Goal: Check status: Verify the current state of an ongoing process or item

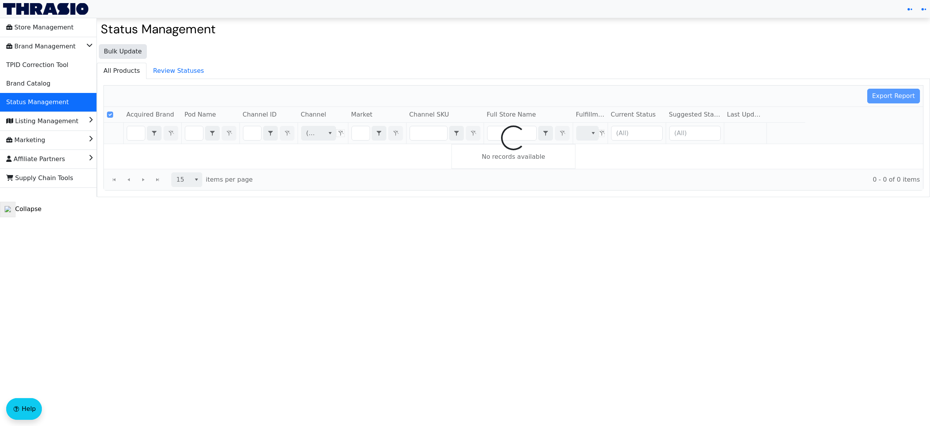
click at [134, 134] on div at bounding box center [513, 138] width 819 height 105
checkbox input "false"
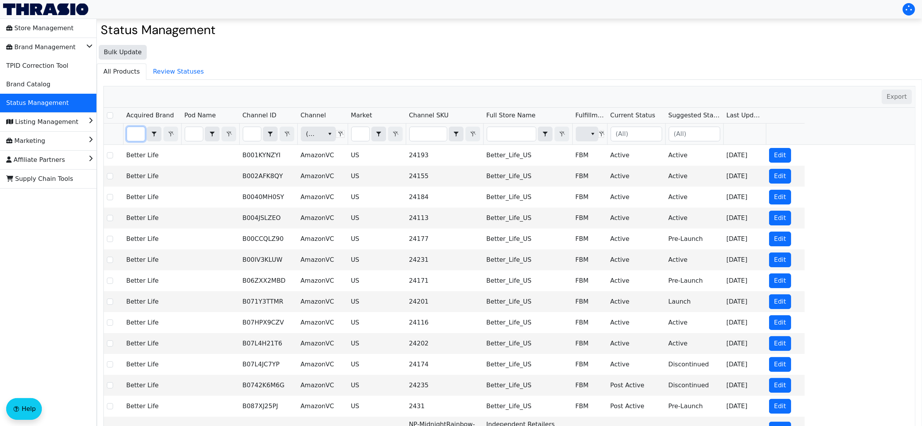
click at [134, 134] on input "Filter" at bounding box center [136, 134] width 18 height 14
type input "a"
checkbox input "true"
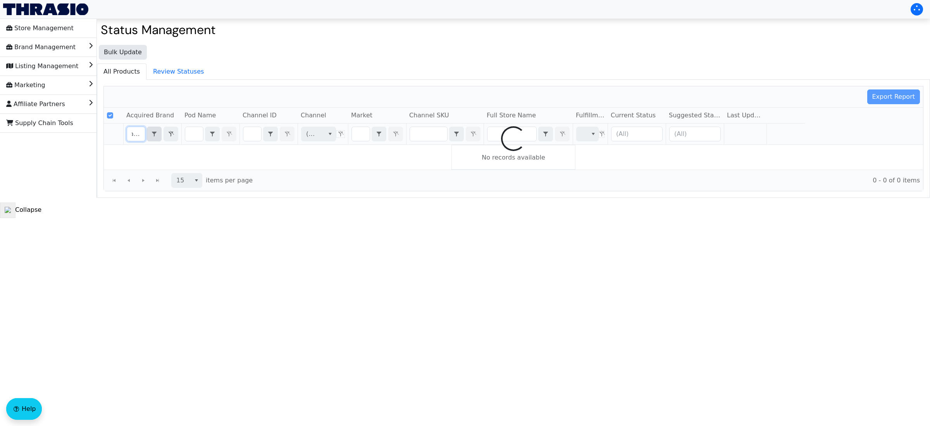
type input "angry"
checkbox input "false"
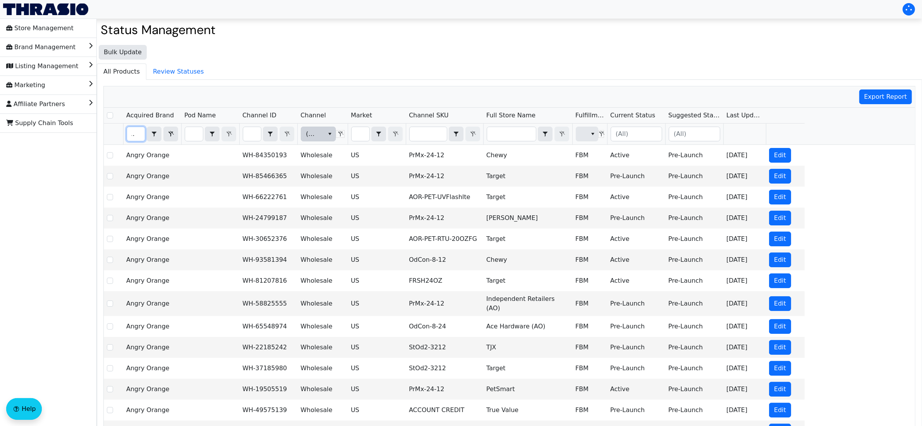
type input "angry"
click at [328, 137] on icon "select" at bounding box center [330, 134] width 6 height 6
click at [327, 163] on span "Amazon" at bounding box center [320, 161] width 25 height 9
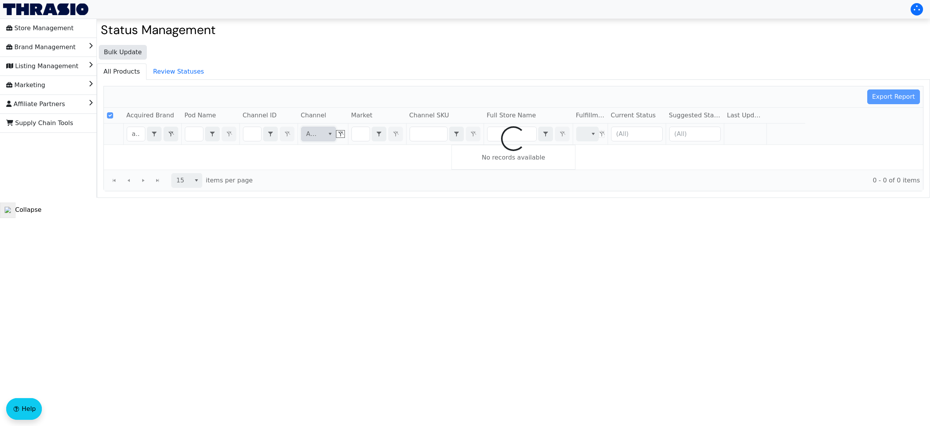
checkbox input "false"
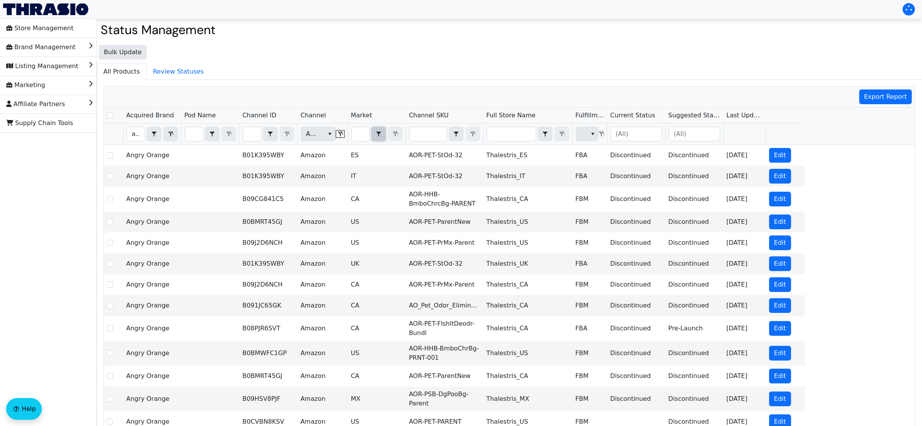
click at [373, 134] on button "select" at bounding box center [379, 134] width 14 height 14
click at [363, 136] on input "Filter" at bounding box center [361, 134] width 18 height 14
type input "U"
checkbox input "true"
type input "US"
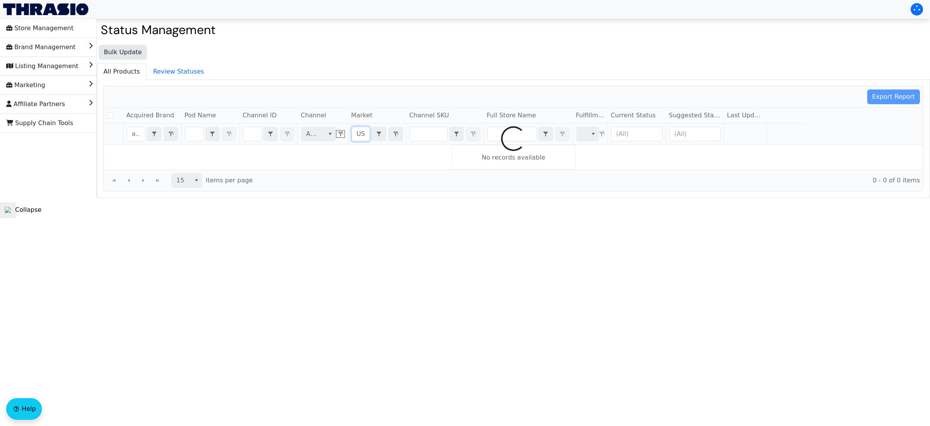
checkbox input "false"
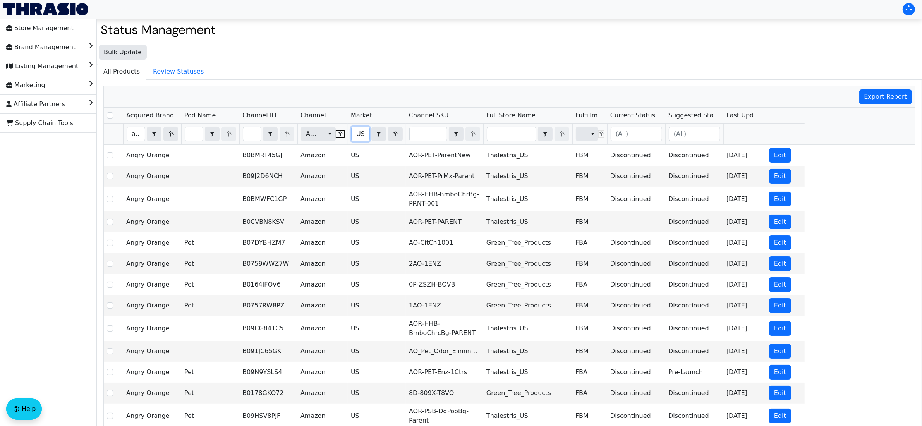
type input "US"
click at [625, 136] on input "Filter" at bounding box center [636, 134] width 51 height 14
type input "active"
click at [626, 179] on span "Active" at bounding box center [627, 173] width 19 height 9
checkbox input "true"
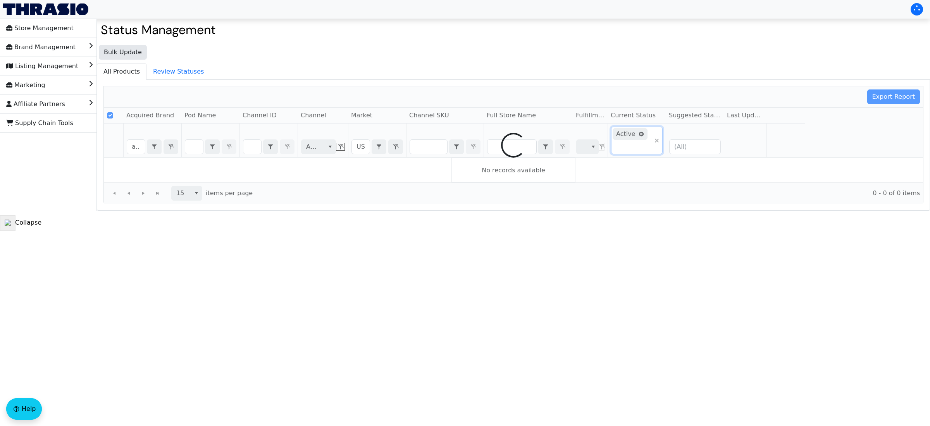
checkbox input "false"
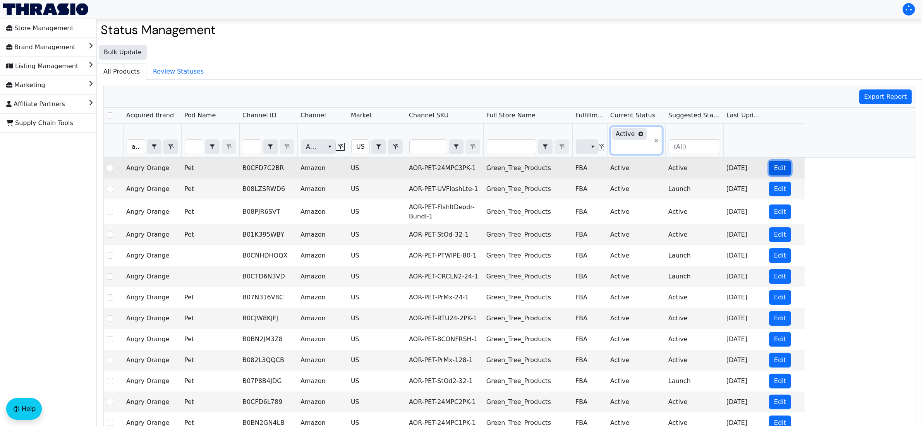
click at [775, 173] on span "Edit" at bounding box center [780, 167] width 12 height 9
checkbox input "true"
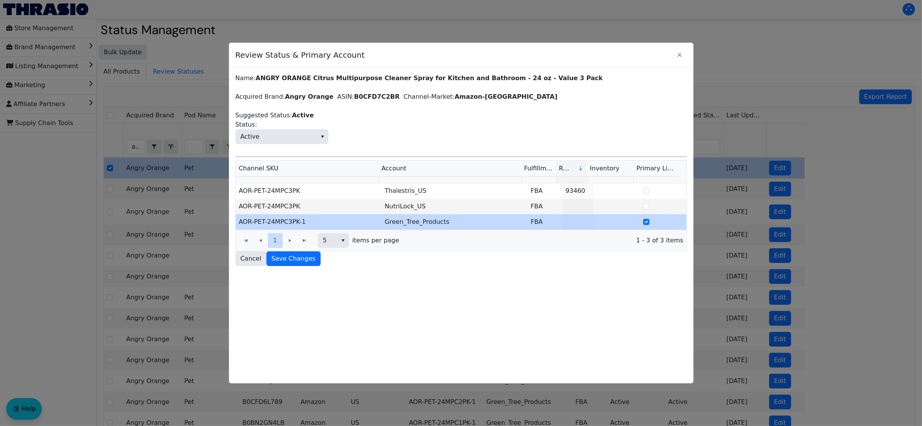
click at [511, 316] on div "Name: ANGRY ORANGE Citrus Multipurpose Cleaner Spray for Kitchen and Bathroom -…" at bounding box center [461, 225] width 464 height 316
